Goal: Task Accomplishment & Management: Manage account settings

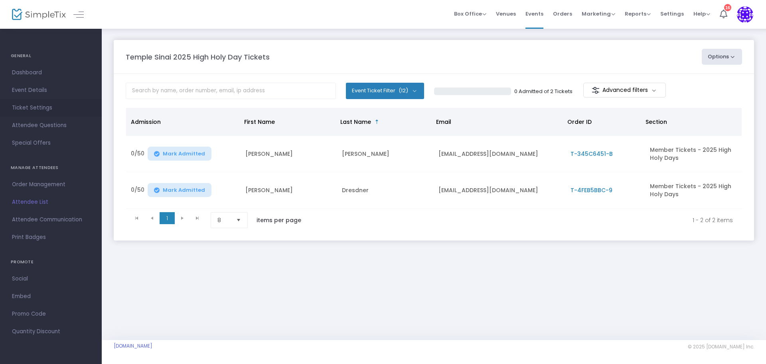
click at [32, 103] on span "Ticket Settings" at bounding box center [51, 108] width 78 height 10
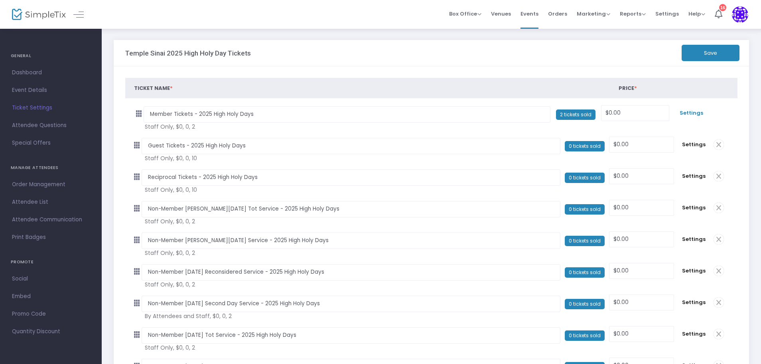
click at [694, 113] on span "Settings" at bounding box center [692, 113] width 28 height 8
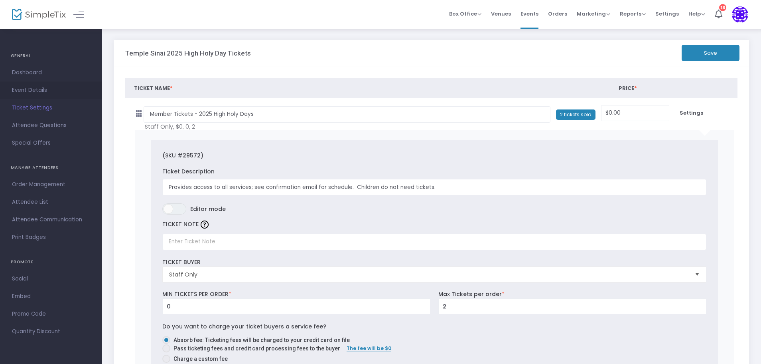
click at [29, 95] on span "Event Details" at bounding box center [51, 90] width 78 height 10
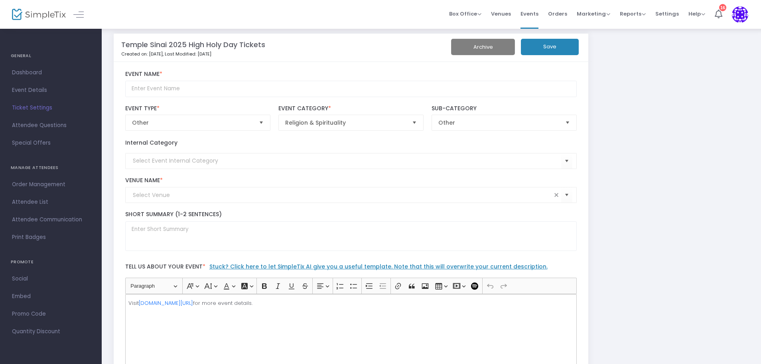
scroll to position [286, 0]
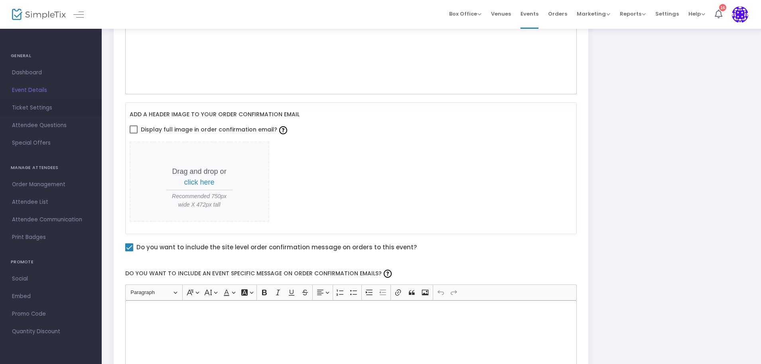
click at [31, 110] on span "Ticket Settings" at bounding box center [51, 108] width 78 height 10
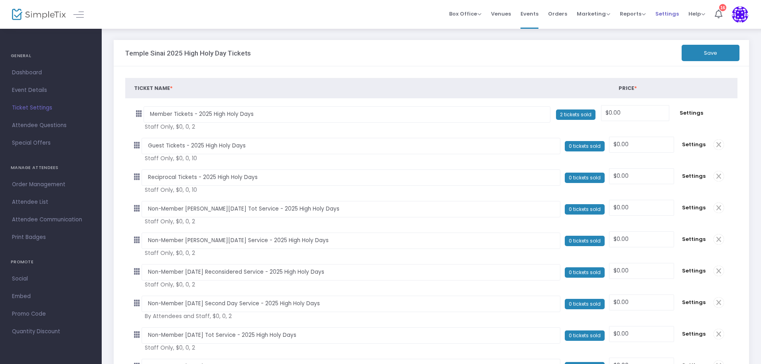
click at [670, 16] on span "Settings" at bounding box center [668, 14] width 24 height 20
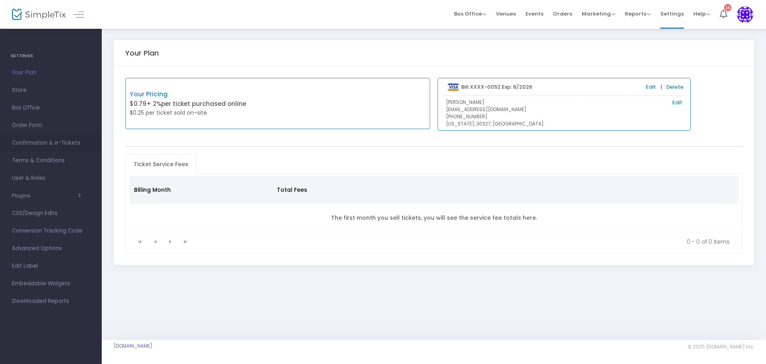
click at [32, 147] on span "Confirmation & e-Tickets" at bounding box center [51, 143] width 78 height 10
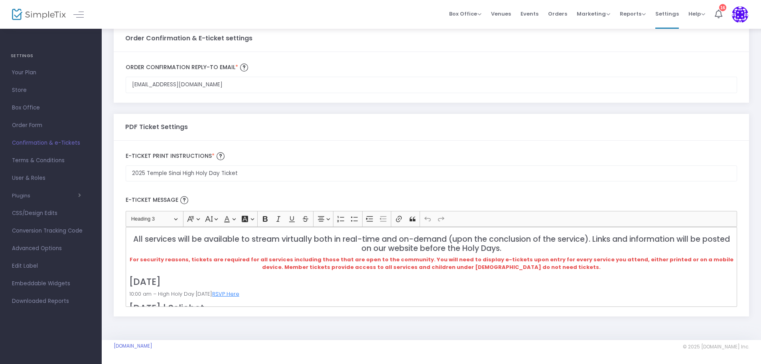
scroll to position [40, 0]
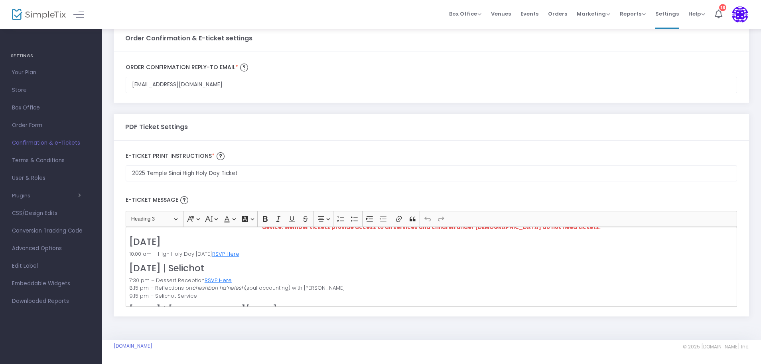
click at [259, 253] on p "10:00 am – High Holy Day Volunteer Day RSVP Here" at bounding box center [431, 254] width 605 height 8
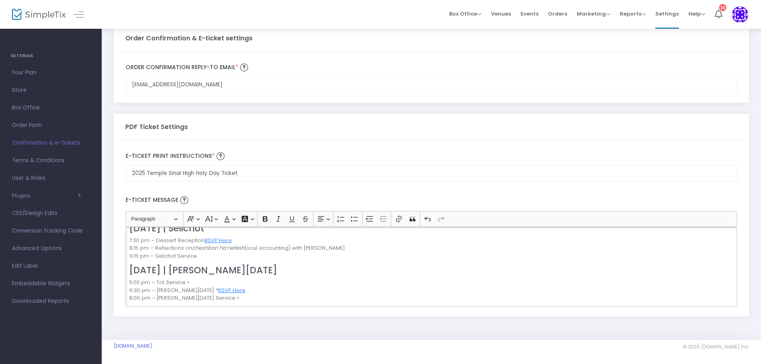
click at [253, 237] on p "7:30 pm – Dessert Reception RSVP Here 8:15 pm – Reflections on cheshbon ha’nefe…" at bounding box center [431, 248] width 605 height 24
click at [268, 291] on p "5:00 pm – Tot Service • 6:30 pm – Erev Rosh HaShanah Dinner * RSVP Here 8:00 pm…" at bounding box center [431, 290] width 605 height 24
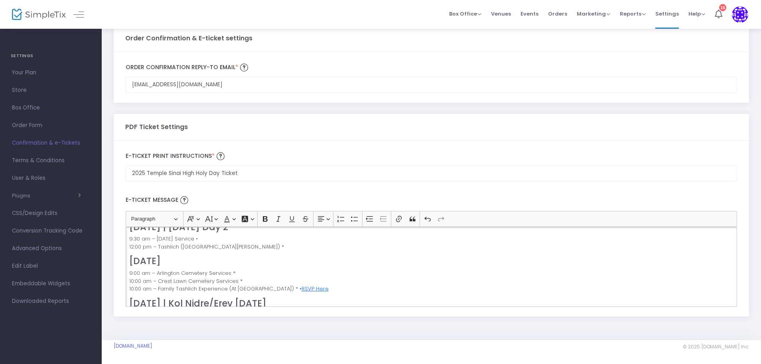
scroll to position [239, 0]
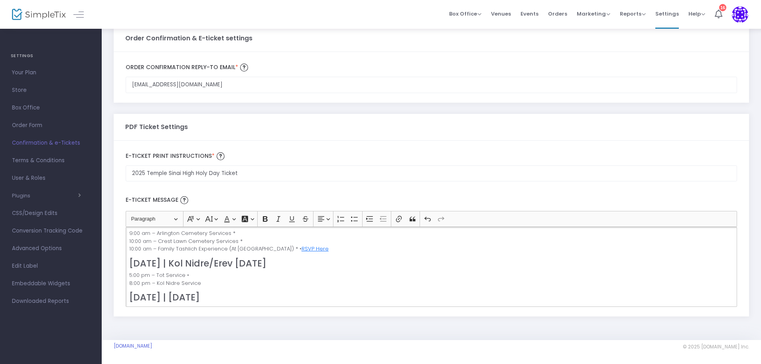
click at [343, 249] on p "9:00 am – Arlington Cemetery Services * 10:00 am – Crest Lawn Cemetery Services…" at bounding box center [431, 241] width 605 height 24
click at [345, 248] on p "9:00 am – Arlington Cemetery Services * 10:00 am – Crest Lawn Cemetery Services…" at bounding box center [431, 241] width 605 height 24
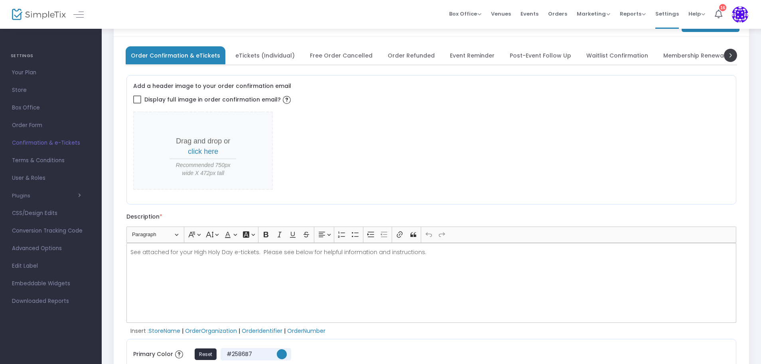
scroll to position [0, 0]
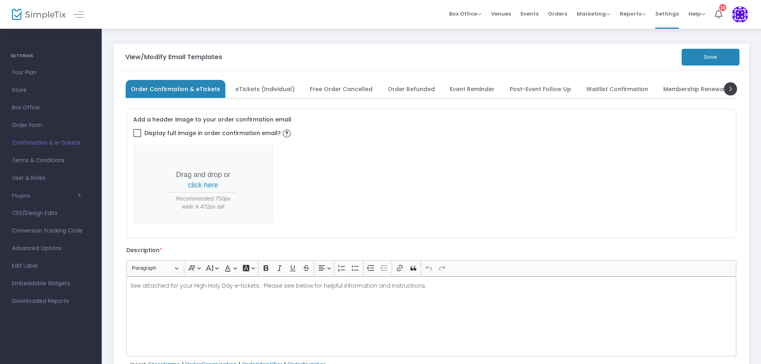
click at [704, 50] on button "Save" at bounding box center [711, 57] width 58 height 17
